Goal: Task Accomplishment & Management: Use online tool/utility

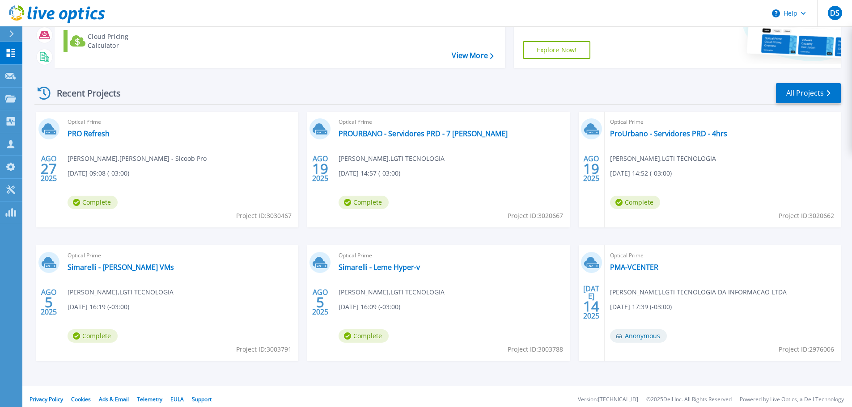
scroll to position [126, 0]
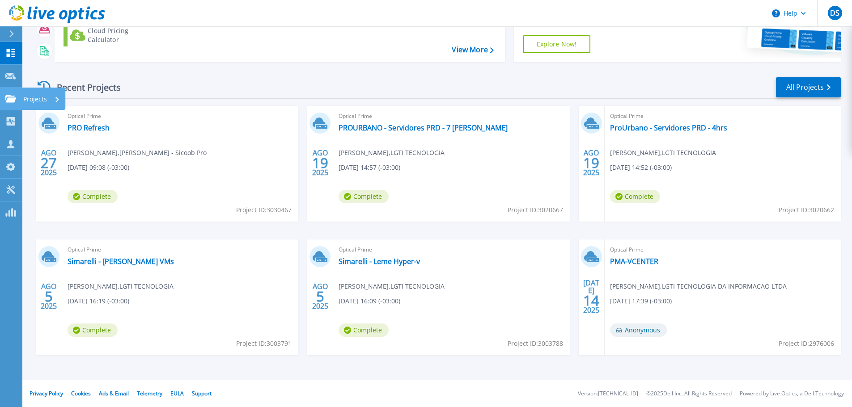
click at [8, 99] on icon at bounding box center [10, 99] width 11 height 8
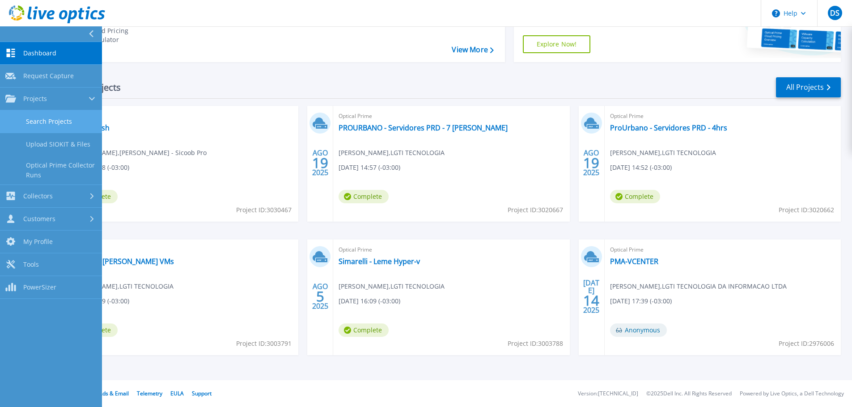
click at [80, 120] on link "Search Projects" at bounding box center [51, 121] width 102 height 23
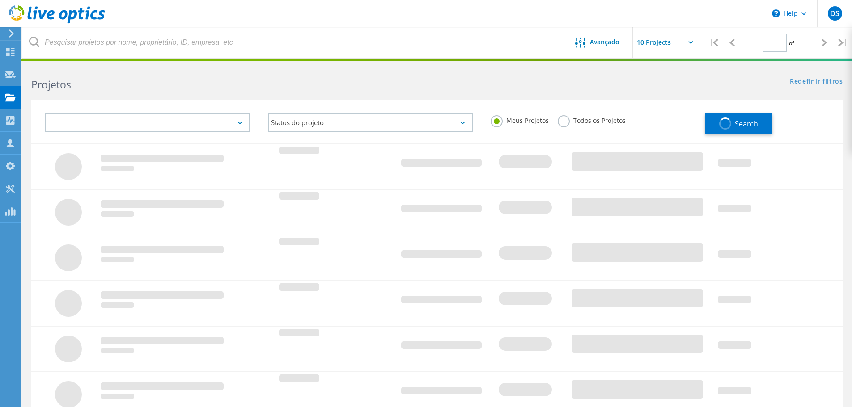
type input "1"
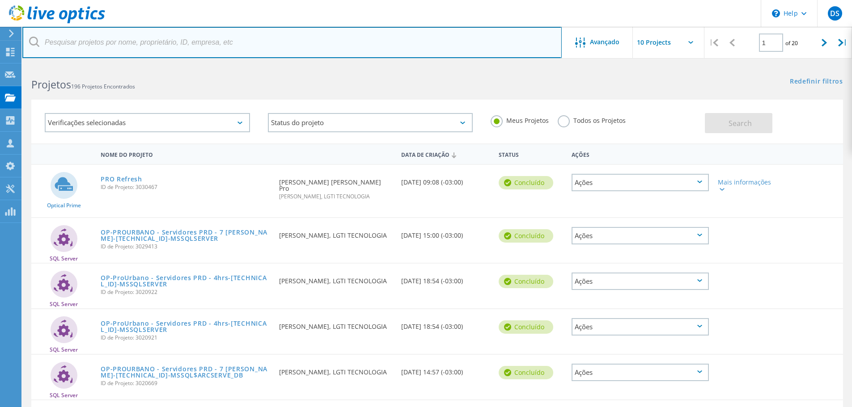
click at [101, 38] on input "text" at bounding box center [291, 42] width 539 height 31
type input "prati"
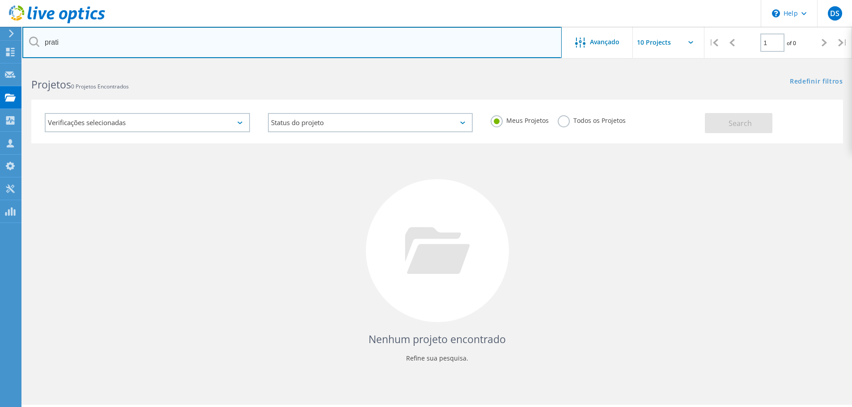
drag, startPoint x: 68, startPoint y: 43, endPoint x: 45, endPoint y: 43, distance: 23.2
click at [45, 43] on input "prati" at bounding box center [291, 42] width 539 height 31
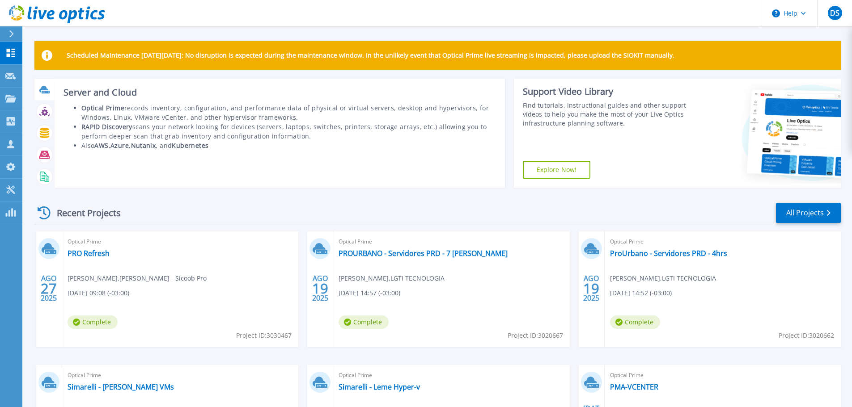
click at [39, 94] on icon at bounding box center [44, 89] width 10 height 10
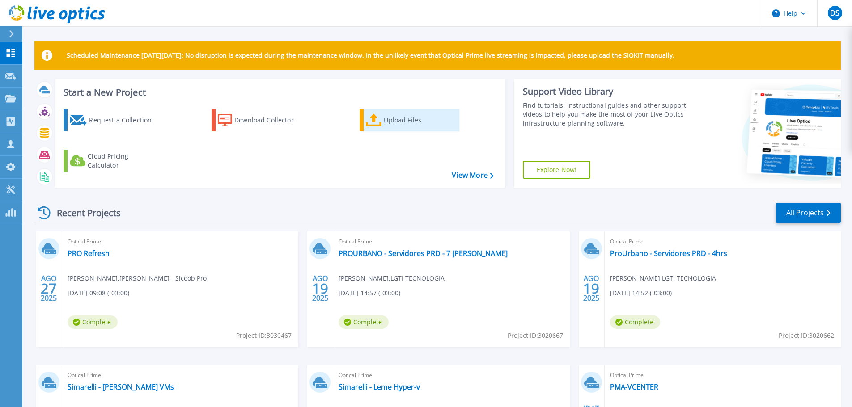
click at [399, 122] on div "Upload Files" at bounding box center [420, 120] width 72 height 18
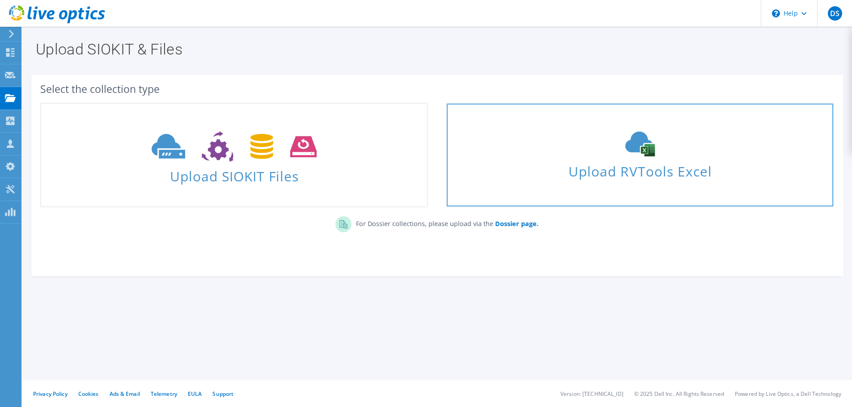
click at [657, 152] on icon at bounding box center [640, 143] width 134 height 25
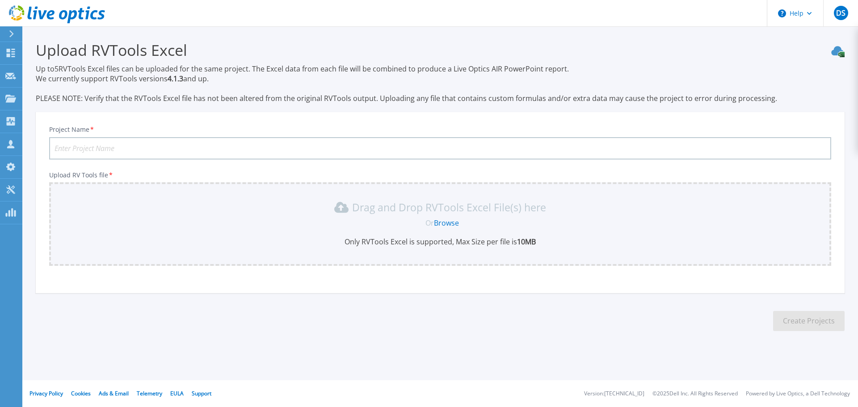
click at [140, 157] on input "Project Name *" at bounding box center [440, 148] width 782 height 22
type input "Prati - Coleta RVTools"
click at [383, 279] on div "Project Name * Prati - Coleta RVTools Upload RV Tools file * Drag and Drop RVTo…" at bounding box center [440, 205] width 809 height 175
click at [438, 254] on div "Drag and Drop RVTools Excel File(s) here Or Browse Only RVTools Excel is suppor…" at bounding box center [440, 224] width 782 height 84
click at [448, 224] on link "Browse" at bounding box center [446, 223] width 25 height 10
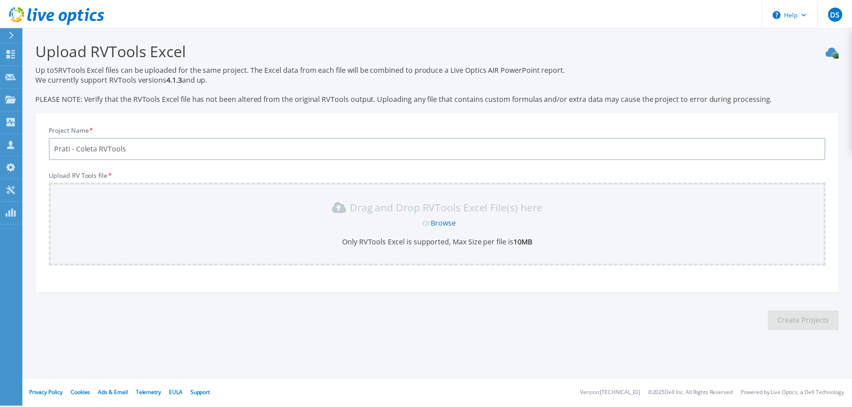
scroll to position [21, 0]
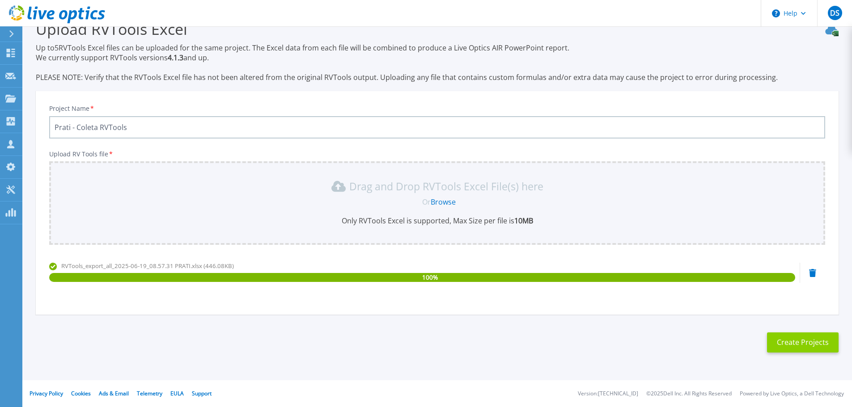
click at [830, 351] on button "Create Projects" at bounding box center [803, 343] width 72 height 20
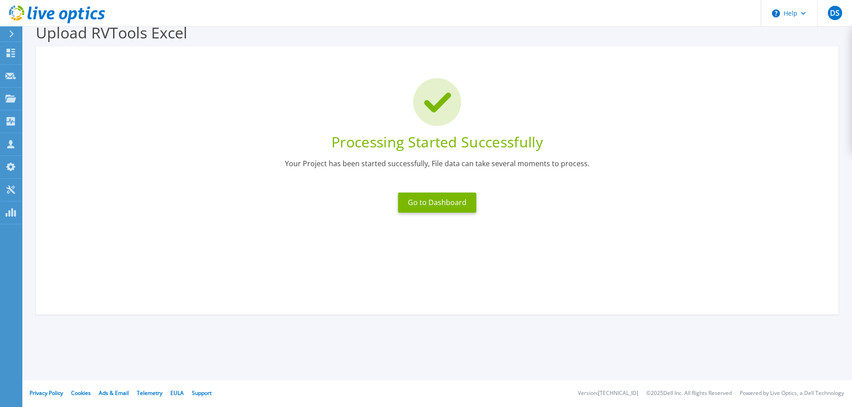
scroll to position [17, 0]
click at [440, 196] on button "Go to Dashboard" at bounding box center [437, 203] width 78 height 20
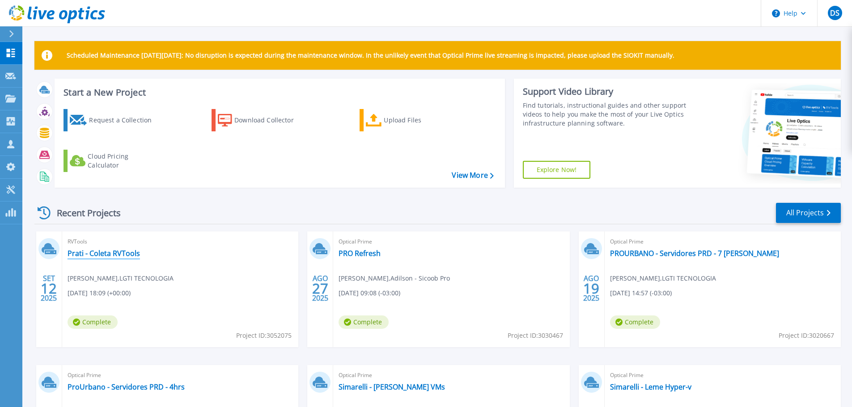
click at [125, 253] on link "Prati - Coleta RVTools" at bounding box center [104, 253] width 72 height 9
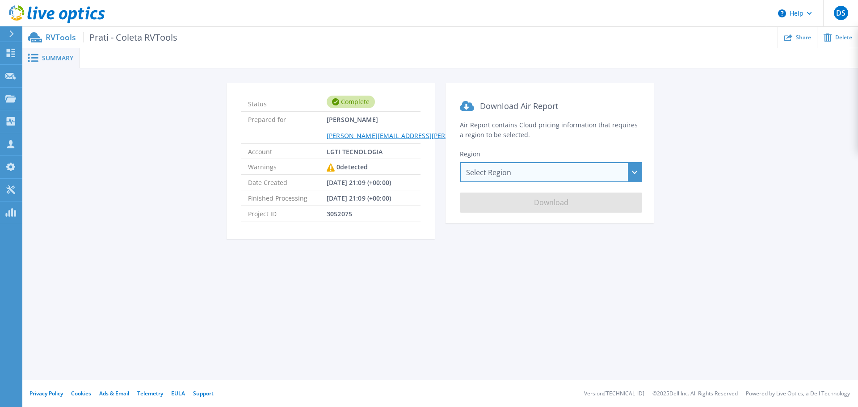
click at [499, 170] on div "Select Region [GEOGRAPHIC_DATA] ([GEOGRAPHIC_DATA]) [GEOGRAPHIC_DATA] ([GEOGRAP…" at bounding box center [551, 172] width 182 height 20
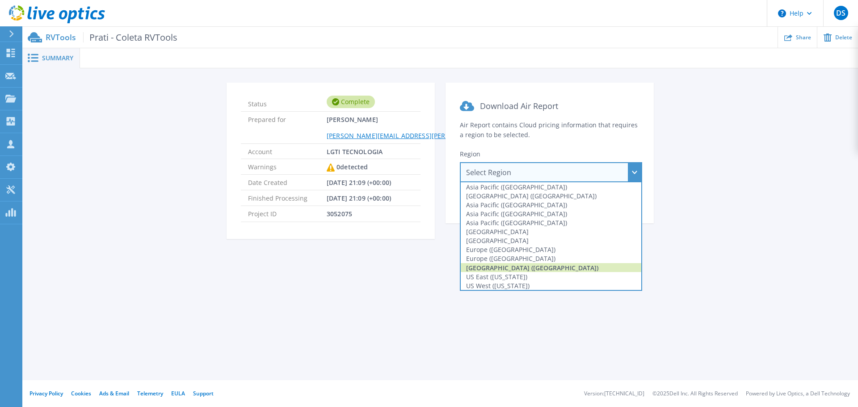
click at [507, 268] on div "South America (Sao Paulo)" at bounding box center [551, 267] width 181 height 9
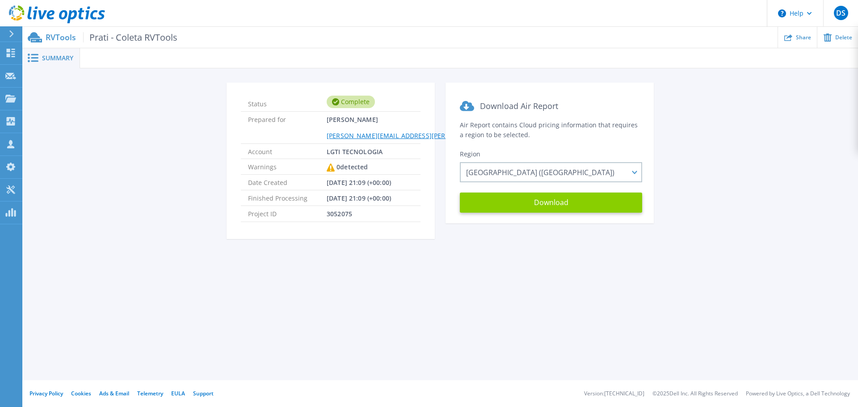
click at [539, 202] on button "Download" at bounding box center [551, 203] width 182 height 20
